Goal: Task Accomplishment & Management: Use online tool/utility

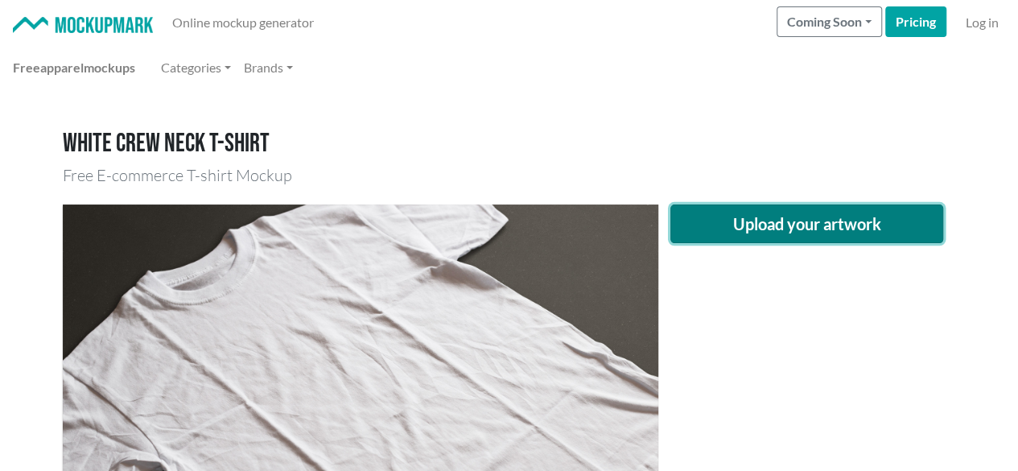
click at [825, 221] on button "Upload your artwork" at bounding box center [807, 223] width 274 height 39
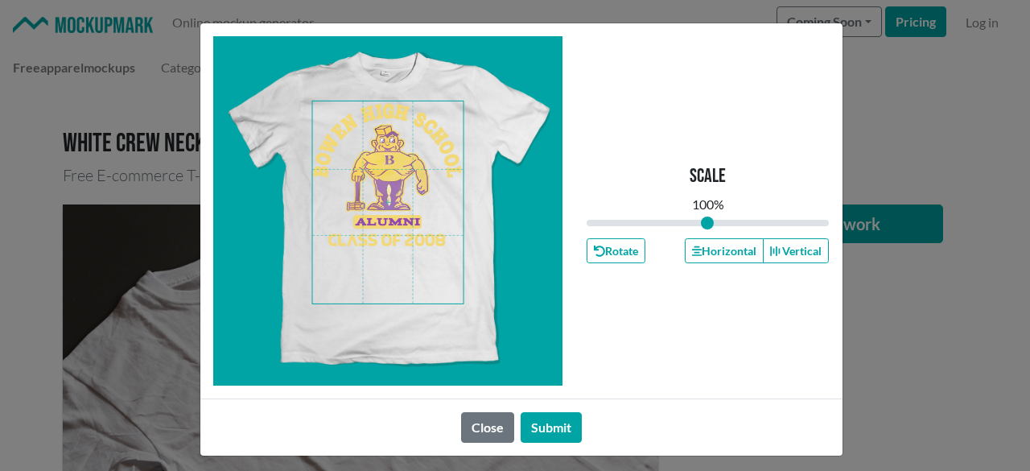
click at [398, 200] on span at bounding box center [387, 202] width 151 height 202
click at [727, 252] on button "Horizontal" at bounding box center [724, 250] width 79 height 25
click at [552, 427] on button "Submit" at bounding box center [551, 427] width 61 height 31
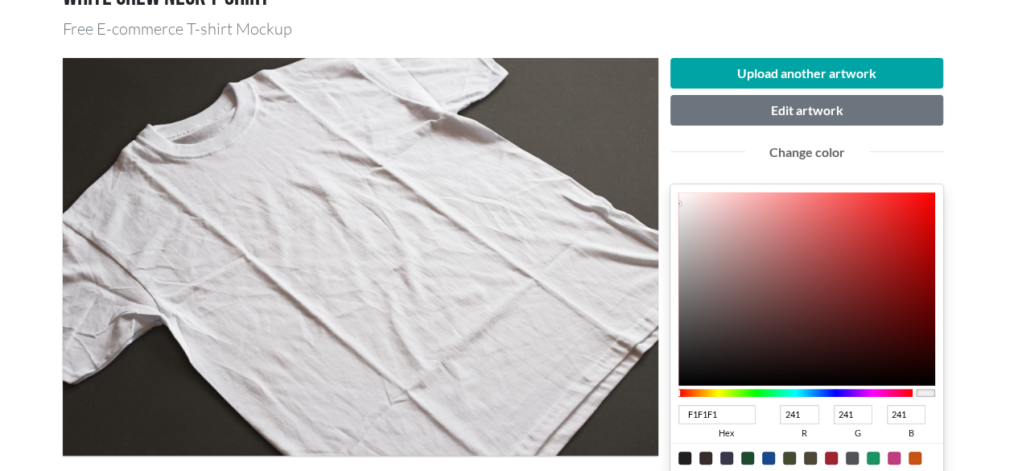
scroll to position [161, 0]
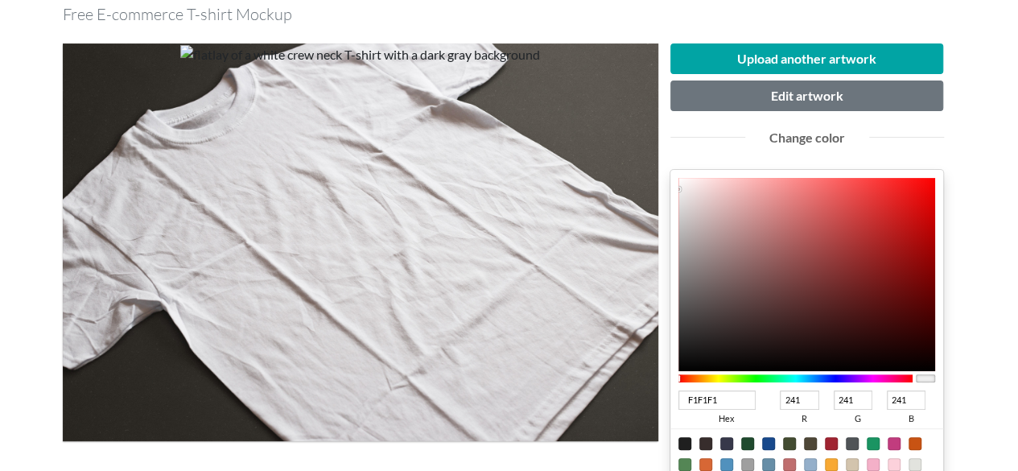
drag, startPoint x: 623, startPoint y: 391, endPoint x: 614, endPoint y: 390, distance: 8.9
click at [622, 391] on div "Upload another artwork Edit artwork Change color F1F1F1 hex 241 r 241 g 241 b 1…" at bounding box center [509, 367] width 893 height 673
type input "873"
type input "136"
type input "119"
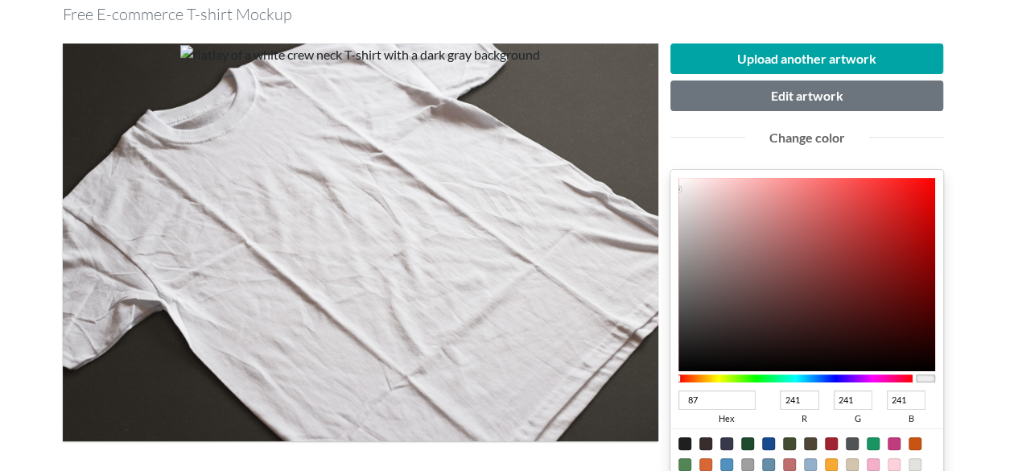
type input "51"
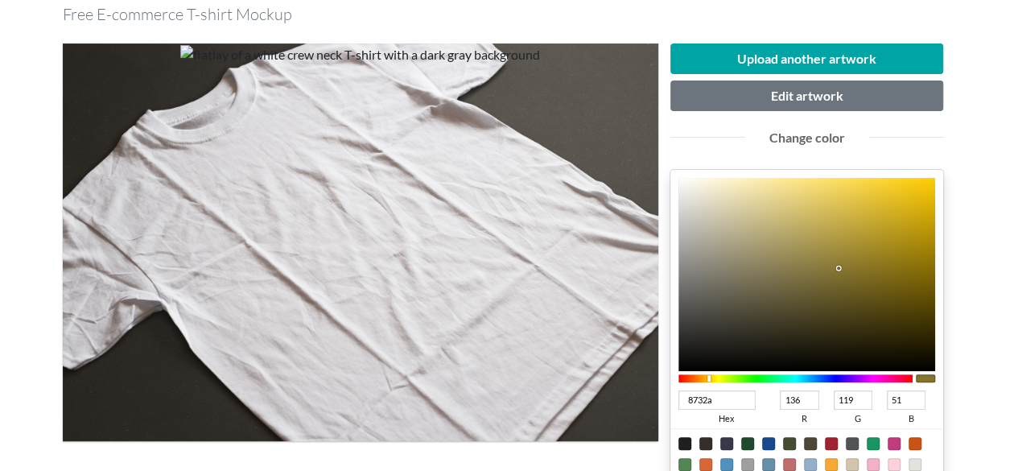
type input "8732a6"
type input "135"
type input "50"
type input "166"
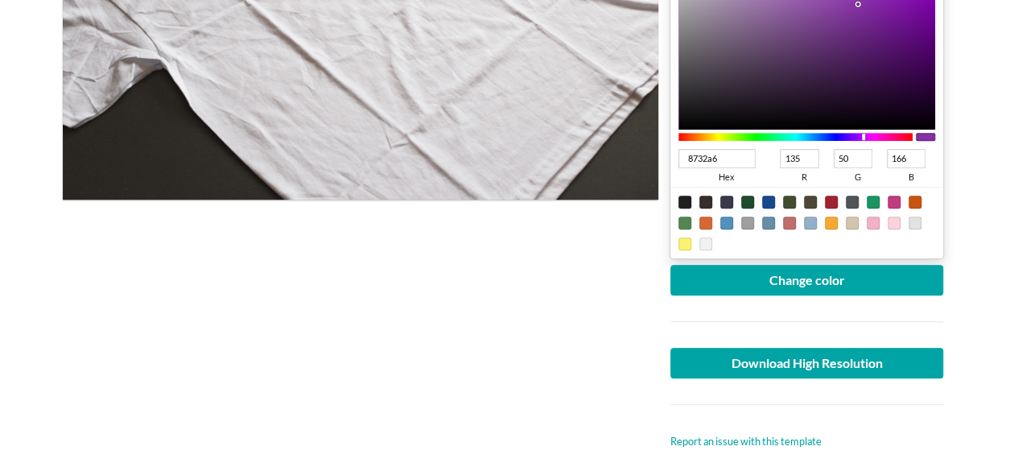
scroll to position [483, 0]
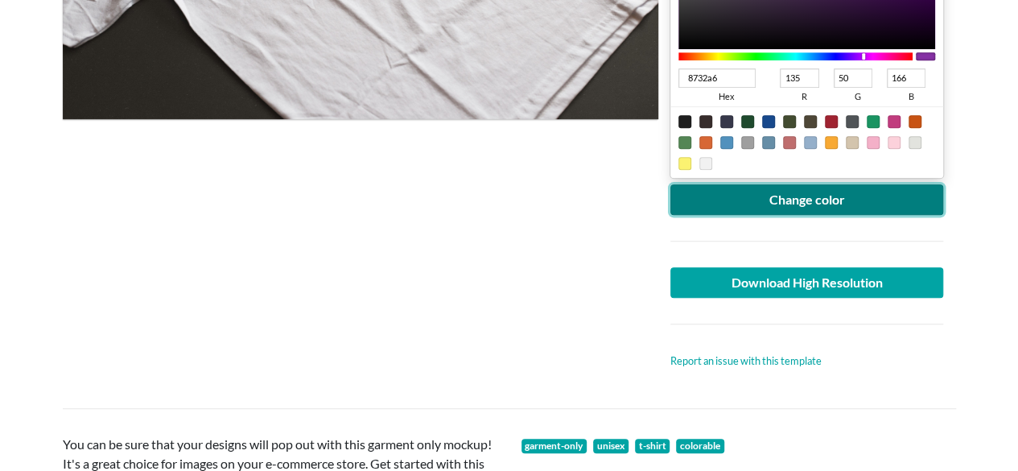
type input "8732A6"
click at [771, 200] on button "Change color" at bounding box center [807, 199] width 274 height 31
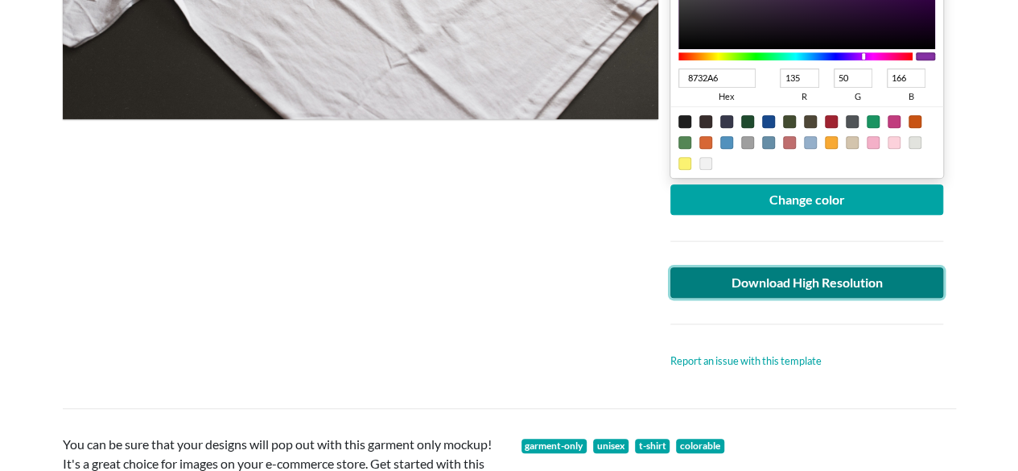
click at [801, 285] on link "Download High Resolution" at bounding box center [807, 282] width 274 height 31
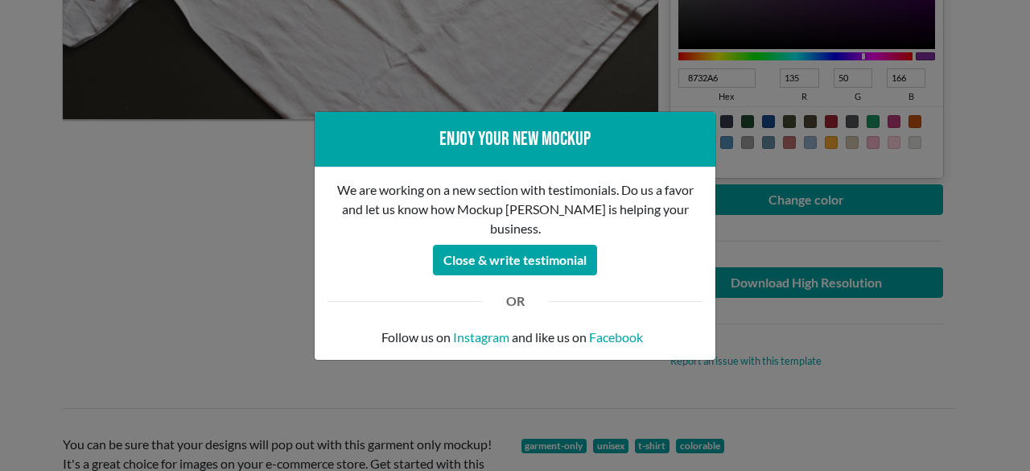
drag, startPoint x: 249, startPoint y: 224, endPoint x: 255, endPoint y: 212, distance: 13.3
click at [250, 224] on div "Enjoy your new mockup We are working on a new section with testimonials. Do us …" at bounding box center [515, 235] width 1030 height 471
